Goal: Navigation & Orientation: Find specific page/section

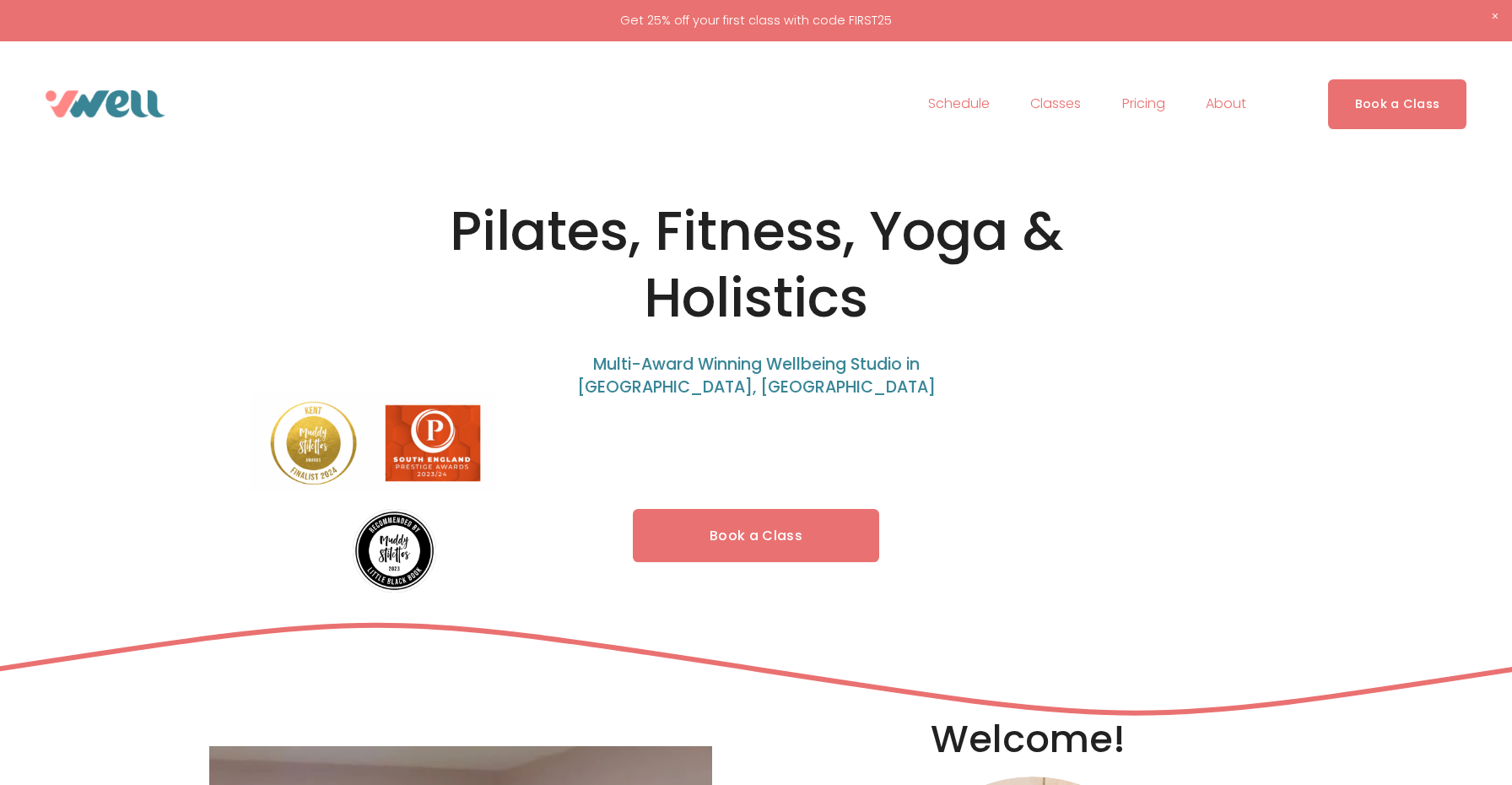
click at [756, 540] on link "Book a Class" at bounding box center [756, 535] width 246 height 53
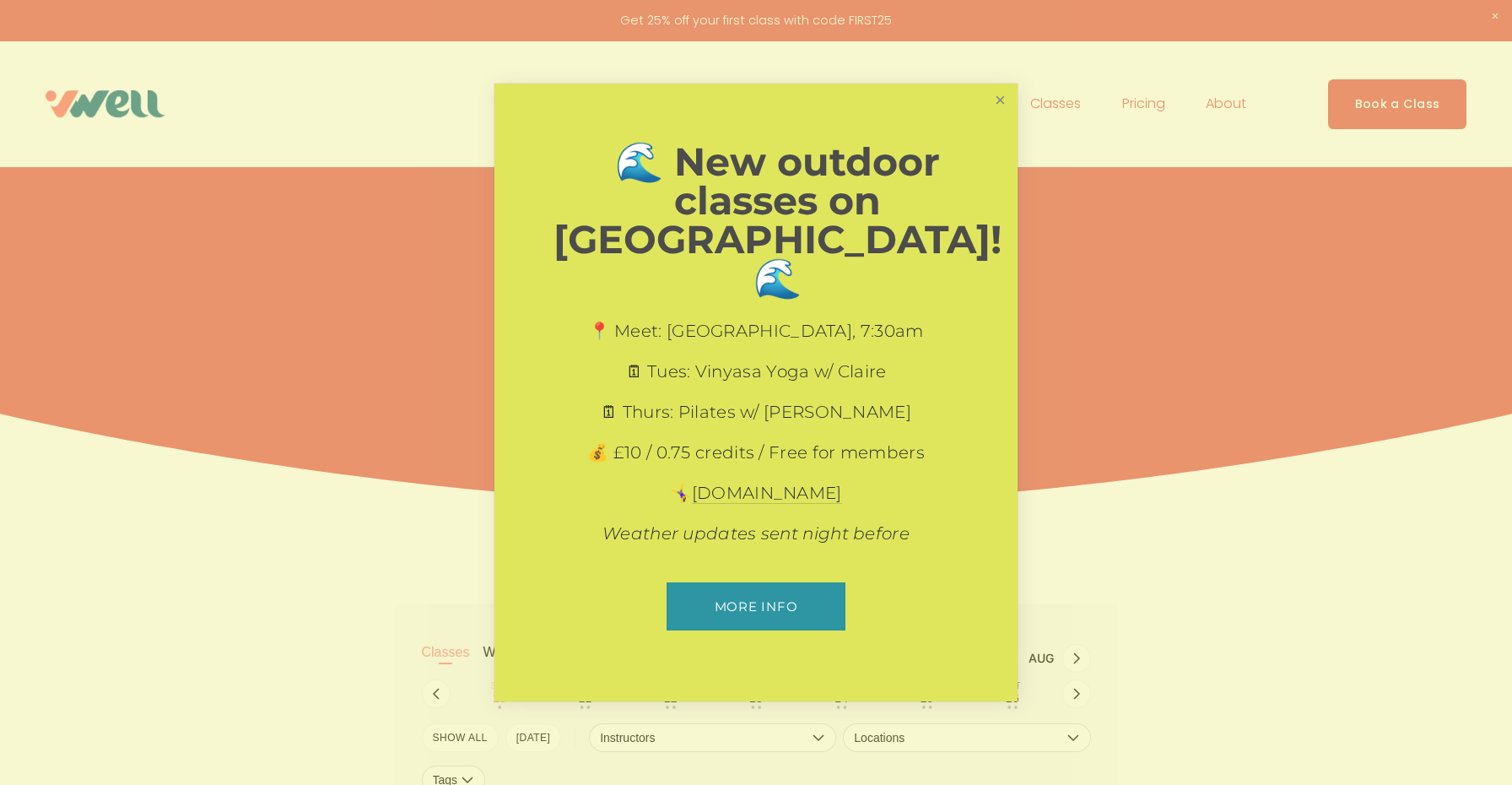
click at [1003, 115] on link "Close" at bounding box center [1001, 101] width 30 height 30
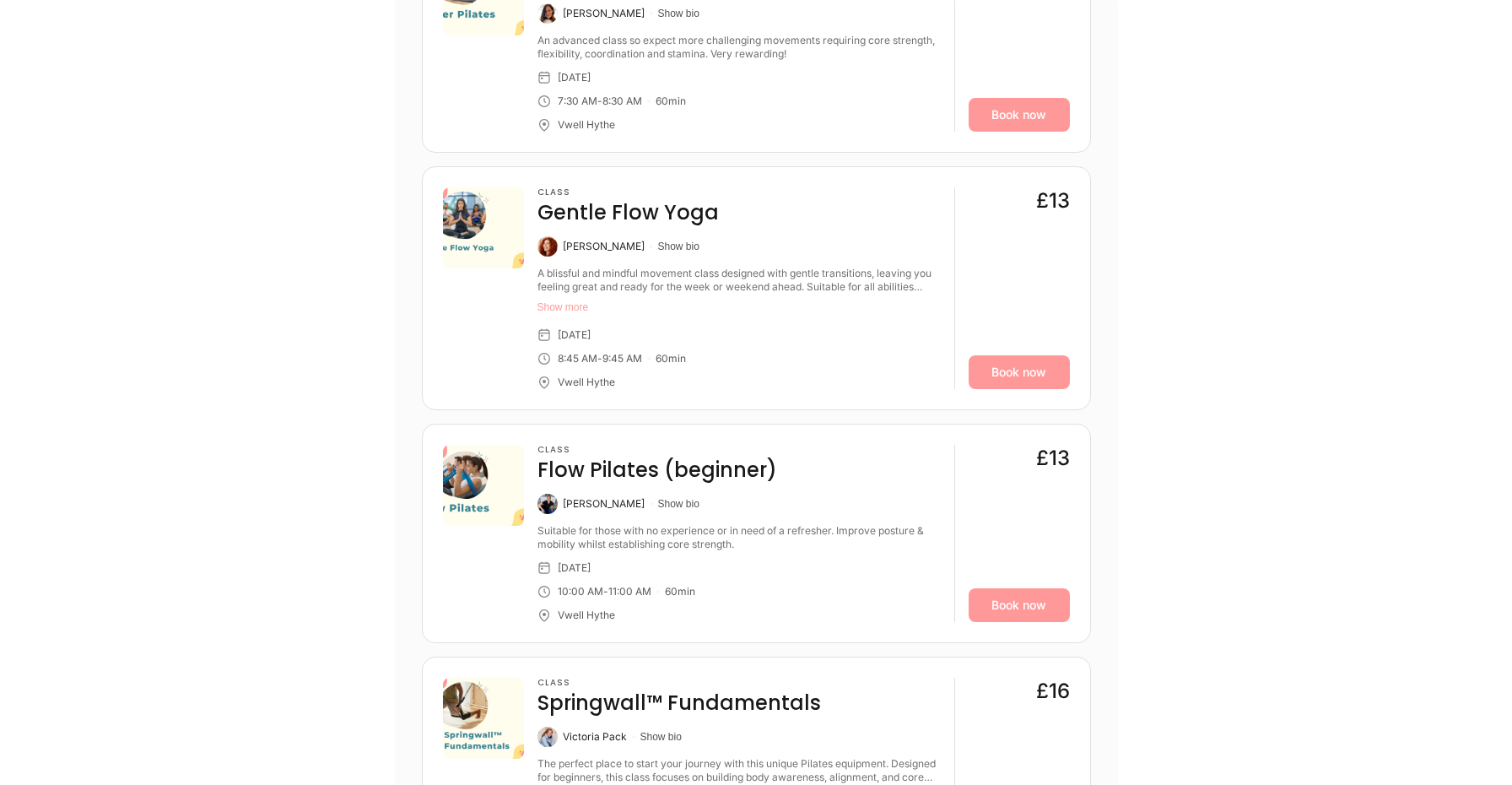
scroll to position [1178, 0]
